Goal: Information Seeking & Learning: Check status

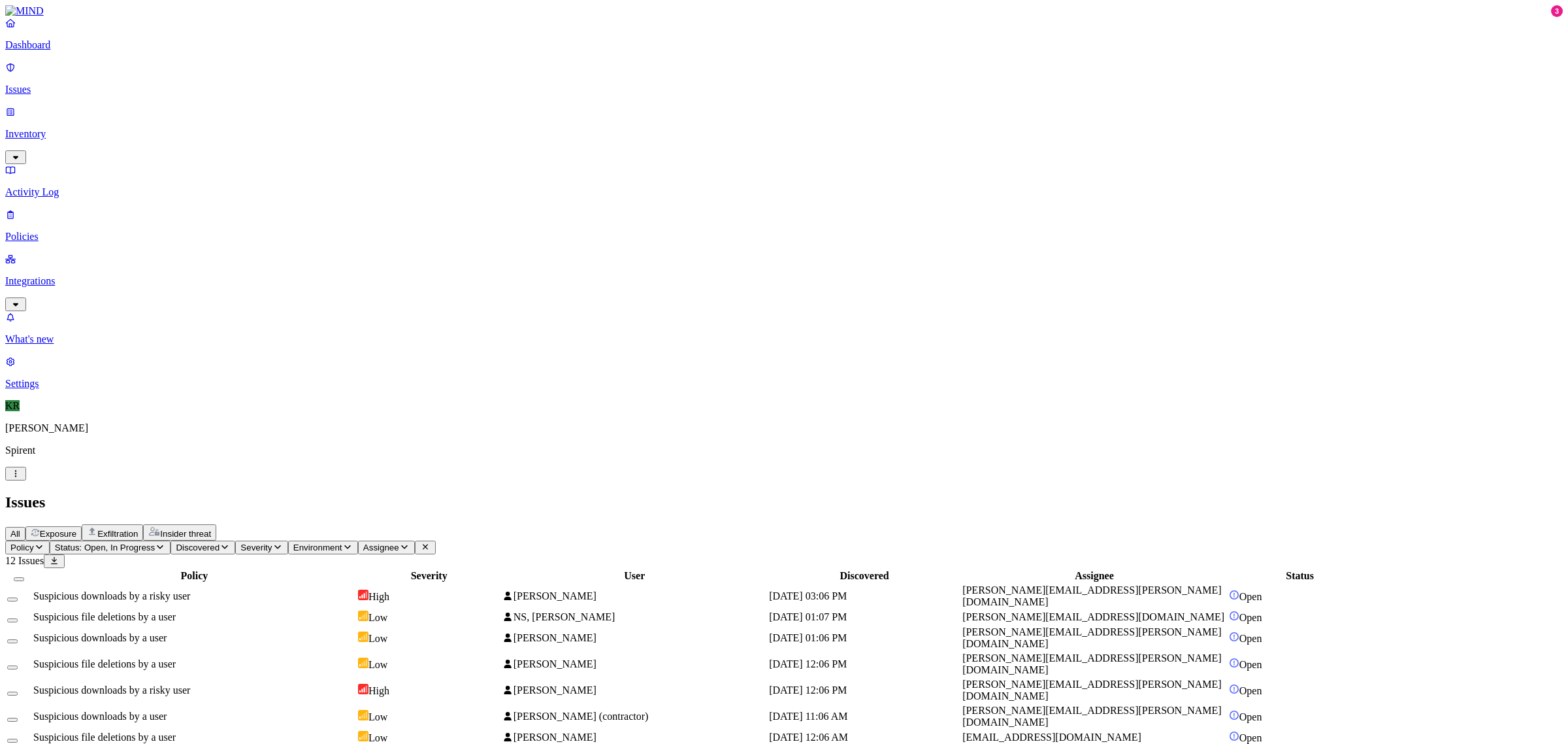
click at [767, 584] on td "[PERSON_NAME]" at bounding box center [635, 596] width 265 height 25
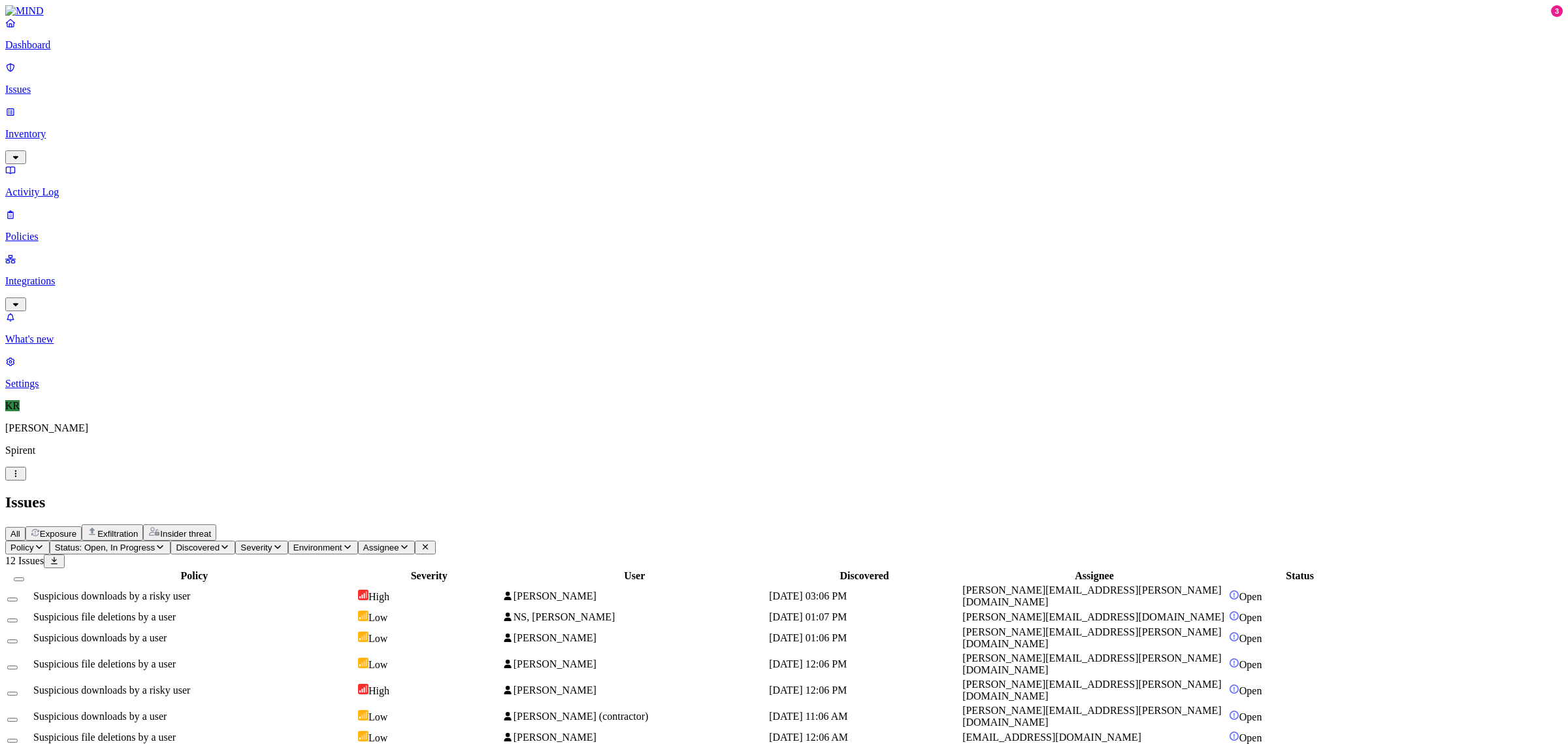
click at [501, 678] on td "High" at bounding box center [429, 690] width 144 height 25
